Goal: Navigation & Orientation: Find specific page/section

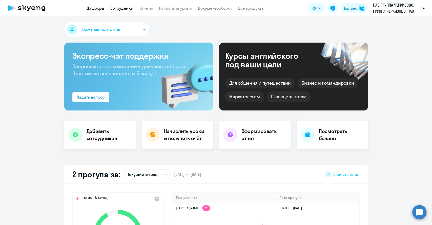
select select "30"
click at [130, 8] on link "Сотрудники" at bounding box center [121, 8] width 23 height 5
select select "30"
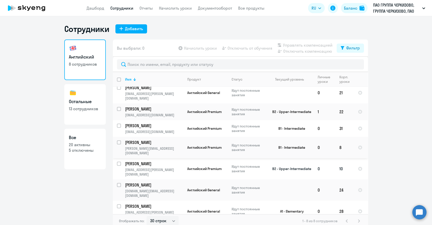
scroll to position [6, 0]
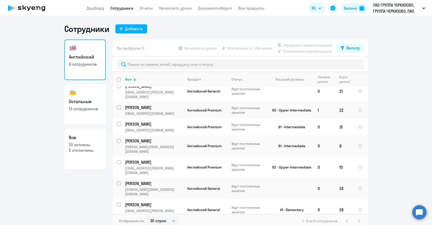
click at [98, 201] on div "Английский 8 сотрудников Остальные 13 сотрудников Все 20 активны 5 отключены" at bounding box center [85, 132] width 42 height 185
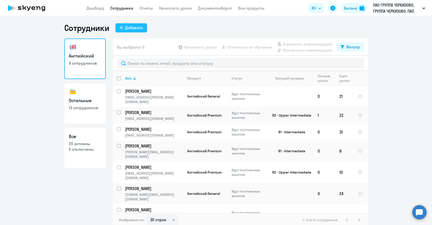
scroll to position [0, 0]
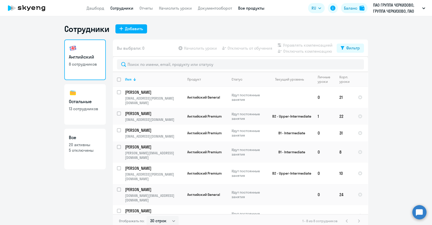
click at [243, 9] on link "Все продукты" at bounding box center [251, 8] width 26 height 5
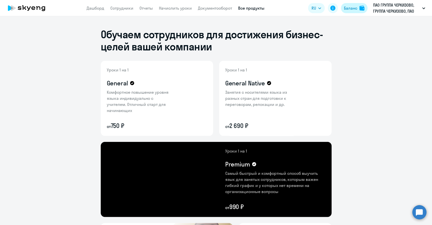
click at [351, 7] on div "Баланс" at bounding box center [350, 8] width 13 height 6
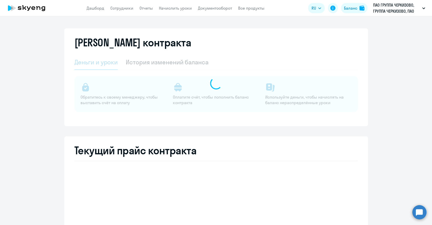
select select "english_adult_not_native_speaker"
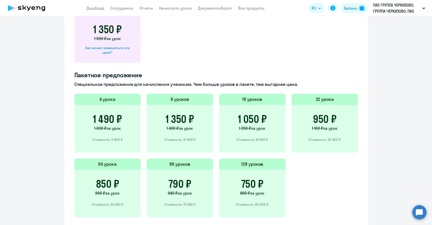
scroll to position [264, 0]
